Goal: Navigation & Orientation: Find specific page/section

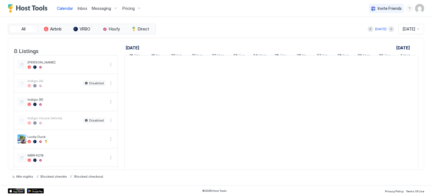
scroll to position [0, 312]
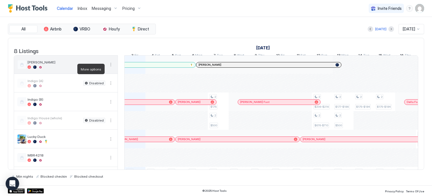
click at [111, 68] on button "More options" at bounding box center [110, 64] width 7 height 7
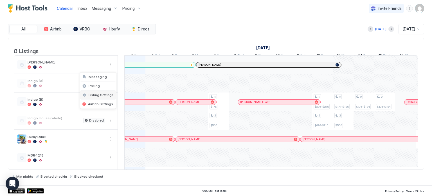
click at [102, 96] on span "Listing Settings" at bounding box center [101, 95] width 25 height 4
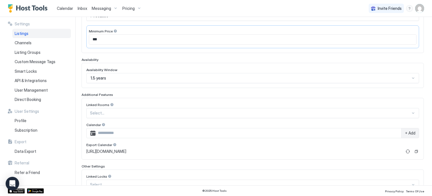
scroll to position [141, 0]
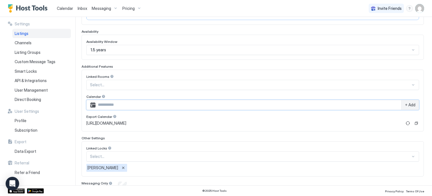
click at [166, 105] on input "Input Field" at bounding box center [249, 105] width 306 height 10
click at [409, 102] on span "+ Add" at bounding box center [410, 104] width 10 height 5
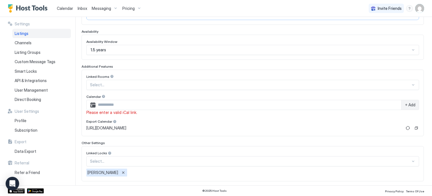
click at [119, 127] on span "[URL][DOMAIN_NAME]" at bounding box center [106, 127] width 40 height 5
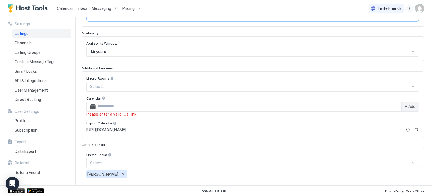
scroll to position [167, 0]
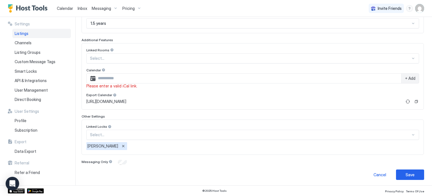
click at [24, 35] on span "Listings" at bounding box center [22, 33] width 14 height 5
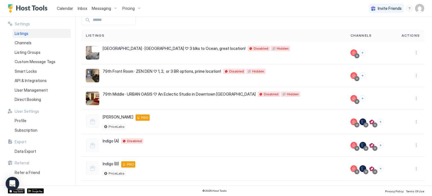
scroll to position [84, 0]
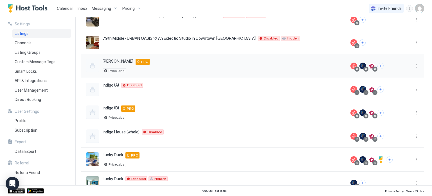
click at [92, 68] on div at bounding box center [93, 66] width 14 height 14
click at [91, 66] on div at bounding box center [93, 66] width 14 height 14
click at [148, 73] on div "Carolina Pearl [STREET_ADDRESS] PRO PriceLabs" at bounding box center [213, 66] width 265 height 24
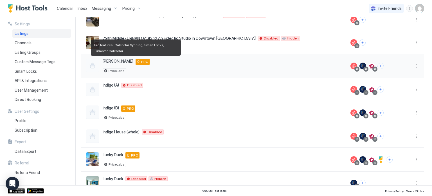
click at [141, 63] on span "PRO" at bounding box center [144, 61] width 7 height 5
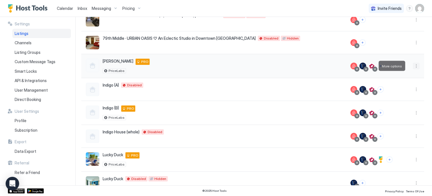
click at [413, 68] on button "More options" at bounding box center [416, 65] width 7 height 7
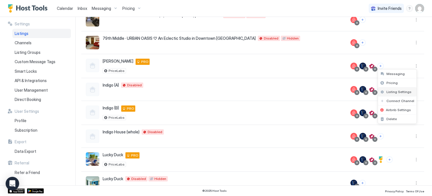
click at [410, 92] on div "Listing Settings" at bounding box center [397, 91] width 39 height 9
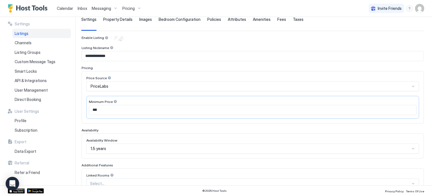
scroll to position [42, 0]
click at [69, 8] on span "Calendar" at bounding box center [65, 8] width 16 height 5
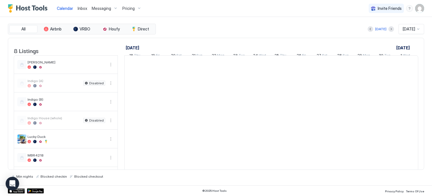
scroll to position [0, 312]
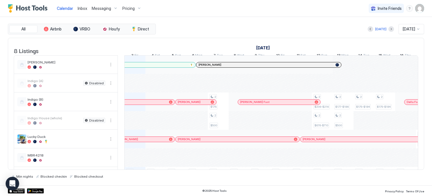
click at [69, 8] on span "Calendar" at bounding box center [65, 8] width 16 height 5
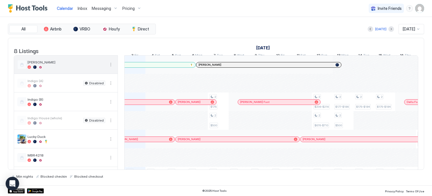
click at [38, 64] on span "[PERSON_NAME]" at bounding box center [67, 62] width 78 height 4
click at [21, 69] on div at bounding box center [21, 64] width 9 height 9
click at [113, 67] on button "More options" at bounding box center [110, 64] width 7 height 7
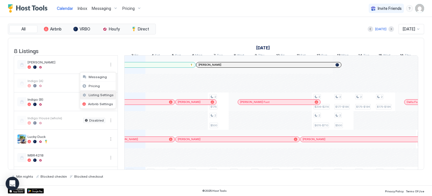
click at [102, 97] on div "Listing Settings" at bounding box center [98, 94] width 36 height 9
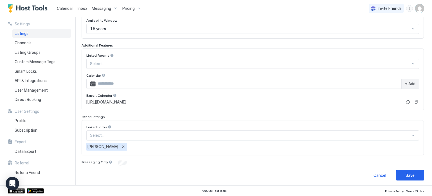
scroll to position [162, 0]
click at [87, 100] on span "[URL][DOMAIN_NAME]" at bounding box center [106, 101] width 40 height 5
click at [30, 99] on span "Direct Booking" at bounding box center [28, 99] width 26 height 5
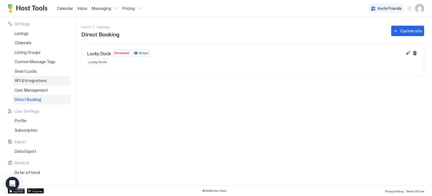
click at [28, 78] on span "API & Integrations" at bounding box center [31, 80] width 32 height 5
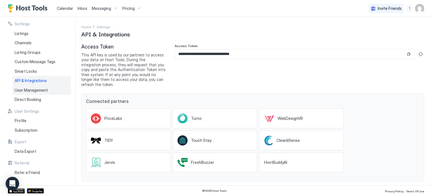
click at [28, 92] on span "User Management" at bounding box center [31, 89] width 33 height 5
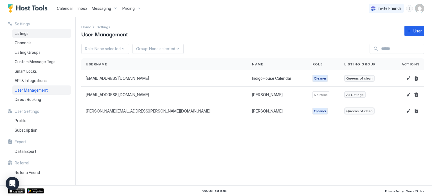
click at [26, 36] on div "Listings" at bounding box center [41, 34] width 59 height 10
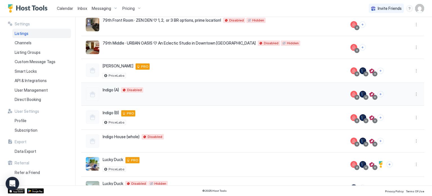
scroll to position [84, 0]
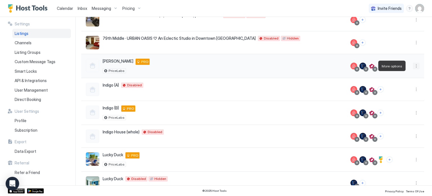
click at [413, 65] on button "More options" at bounding box center [416, 65] width 7 height 7
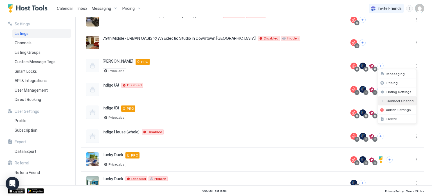
click at [396, 103] on div "Connect Channel" at bounding box center [397, 100] width 39 height 9
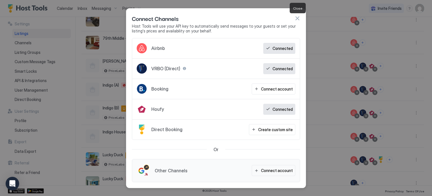
click at [297, 19] on button "button" at bounding box center [298, 18] width 6 height 6
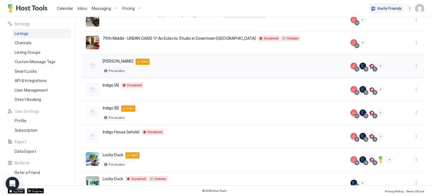
click at [90, 66] on div at bounding box center [93, 66] width 14 height 14
click at [413, 66] on button "More options" at bounding box center [416, 65] width 7 height 7
click at [395, 89] on span "Listing Settings" at bounding box center [399, 91] width 25 height 4
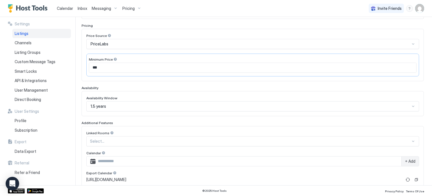
scroll to position [42, 0]
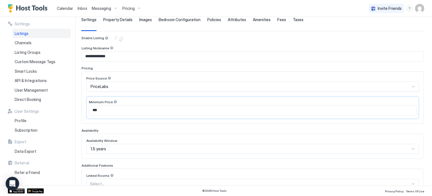
click at [119, 19] on span "Property Details" at bounding box center [117, 19] width 29 height 5
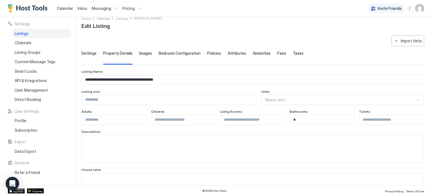
scroll to position [0, 0]
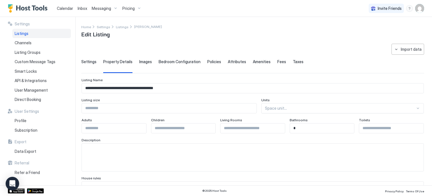
click at [234, 60] on span "Attributes" at bounding box center [237, 61] width 18 height 5
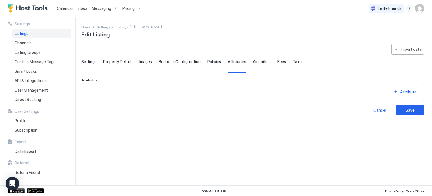
click at [260, 60] on span "Amenities" at bounding box center [262, 61] width 18 height 5
click at [277, 60] on span "Fees" at bounding box center [281, 61] width 9 height 5
click at [293, 61] on span "Taxes" at bounding box center [298, 61] width 11 height 5
click at [93, 62] on span "Settings" at bounding box center [88, 61] width 15 height 5
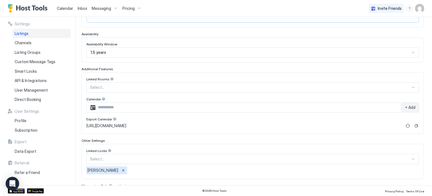
scroll to position [162, 0]
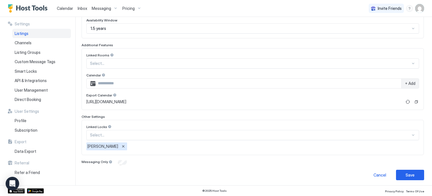
click at [105, 82] on input "Input Field" at bounding box center [249, 83] width 306 height 10
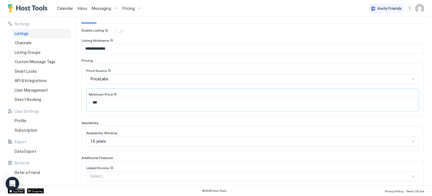
scroll to position [0, 0]
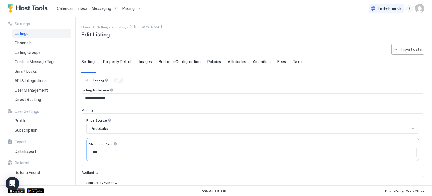
click at [421, 10] on img "User profile" at bounding box center [419, 8] width 9 height 9
click at [368, 32] on span "Settings" at bounding box center [369, 31] width 15 height 5
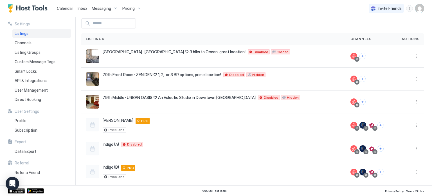
scroll to position [84, 0]
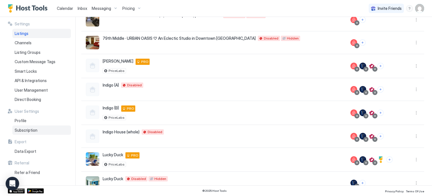
click at [35, 130] on span "Subscription" at bounding box center [26, 129] width 23 height 5
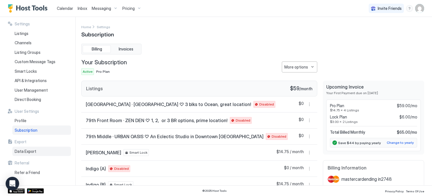
click at [47, 150] on div "Data Export" at bounding box center [41, 151] width 59 height 10
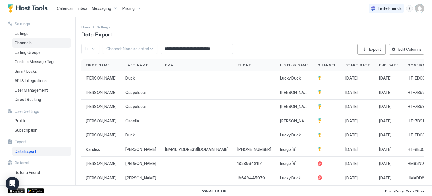
click at [26, 46] on div "Channels" at bounding box center [41, 43] width 59 height 10
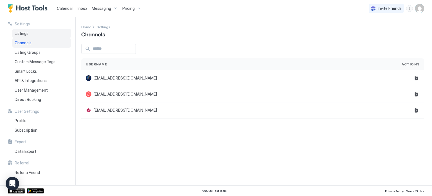
click at [27, 33] on span "Listings" at bounding box center [22, 33] width 14 height 5
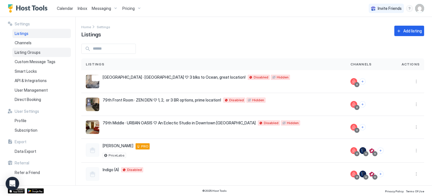
click at [41, 55] on div "Listing Groups" at bounding box center [41, 53] width 59 height 10
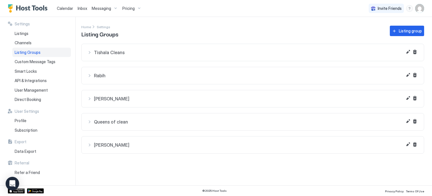
click at [111, 54] on span "Tishala Cleans" at bounding box center [256, 53] width 324 height 6
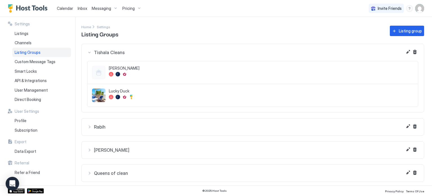
click at [99, 92] on img "listing image" at bounding box center [99, 95] width 14 height 14
click at [100, 77] on div at bounding box center [99, 73] width 14 height 14
click at [422, 9] on img "User profile" at bounding box center [419, 8] width 9 height 9
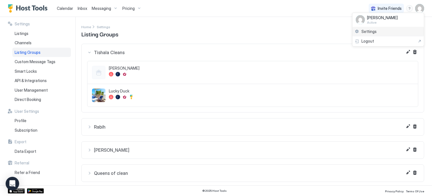
click at [377, 33] on div "Settings" at bounding box center [388, 32] width 71 height 10
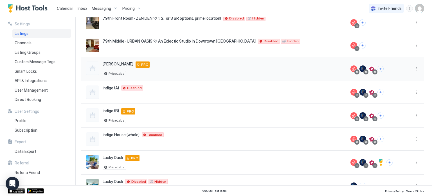
scroll to position [84, 0]
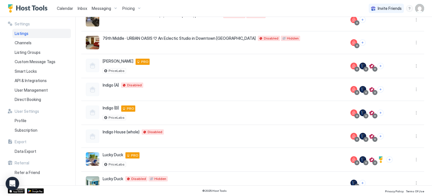
click at [64, 8] on span "Calendar" at bounding box center [65, 8] width 16 height 5
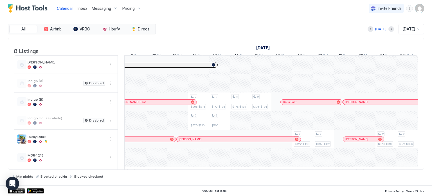
scroll to position [0, 427]
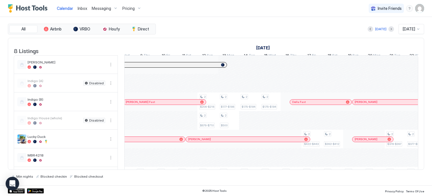
click at [242, 141] on div at bounding box center [242, 139] width 5 height 5
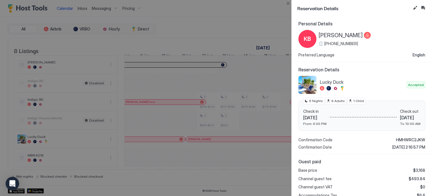
click at [248, 18] on div at bounding box center [216, 98] width 432 height 196
click at [269, 7] on div at bounding box center [216, 98] width 432 height 196
